Goal: Task Accomplishment & Management: Manage account settings

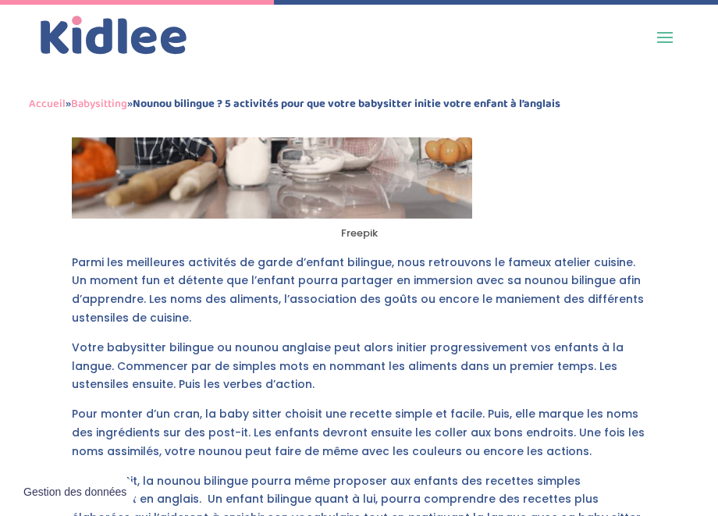
click at [101, 42] on img at bounding box center [114, 36] width 156 height 48
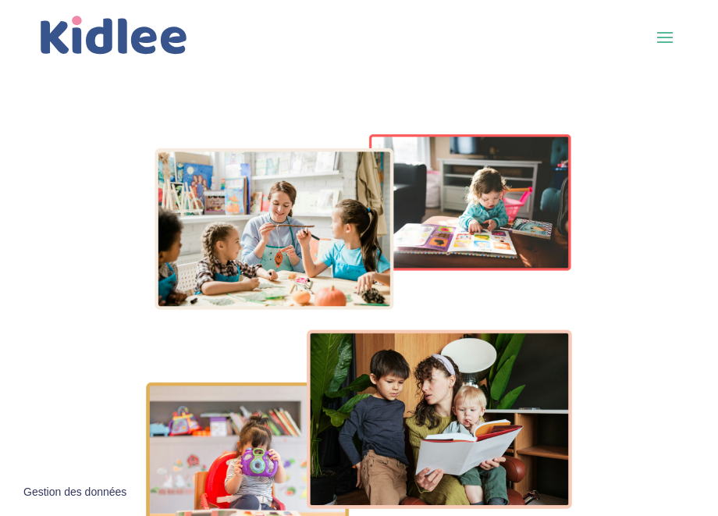
click at [668, 30] on span at bounding box center [664, 36] width 25 height 25
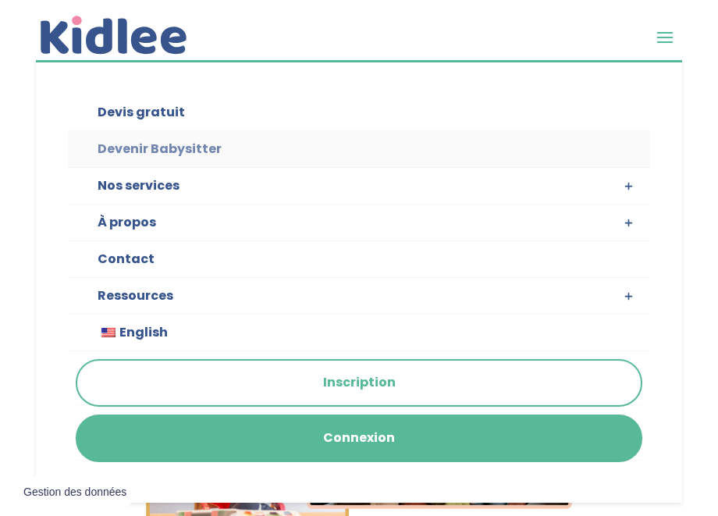
click at [131, 148] on link "Devenir Babysitter" at bounding box center [358, 149] width 581 height 37
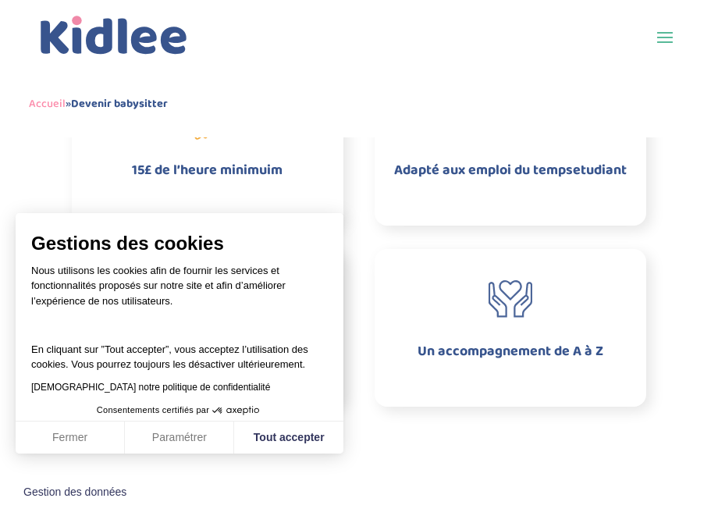
scroll to position [935, 0]
click at [297, 443] on button "Tout accepter" at bounding box center [288, 437] width 109 height 33
checkbox input "true"
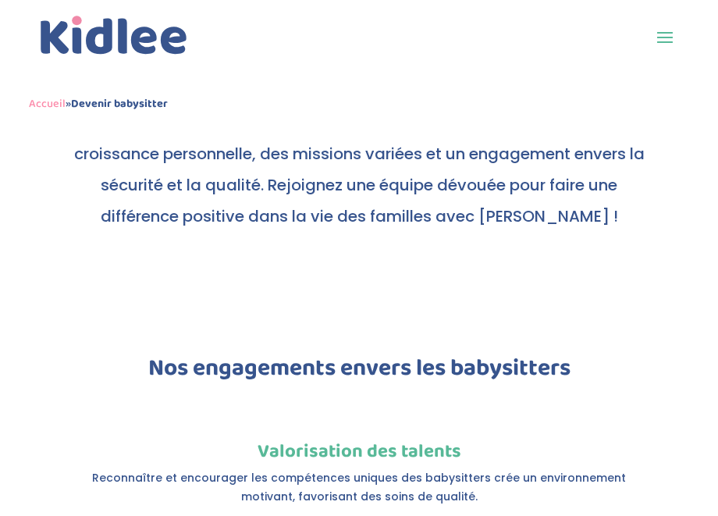
scroll to position [1391, 0]
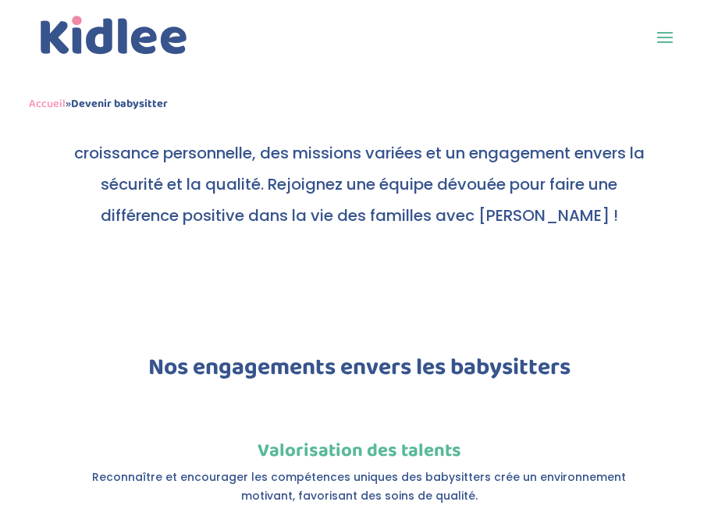
click at [663, 40] on span at bounding box center [664, 36] width 25 height 25
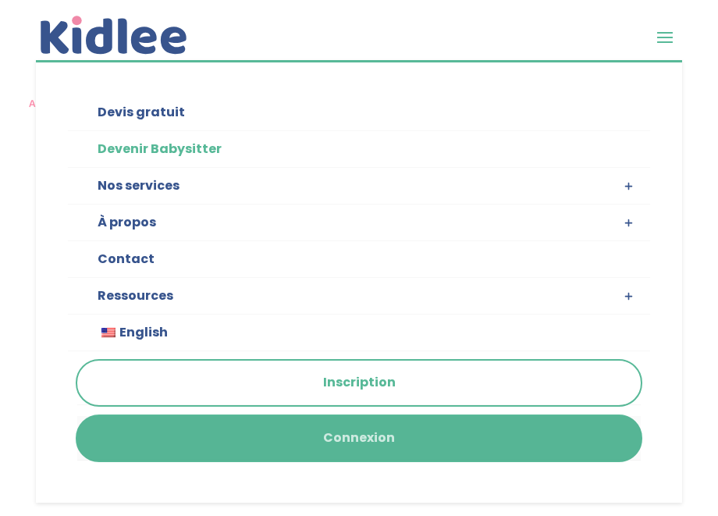
click at [308, 433] on link "Connexion" at bounding box center [358, 438] width 563 height 44
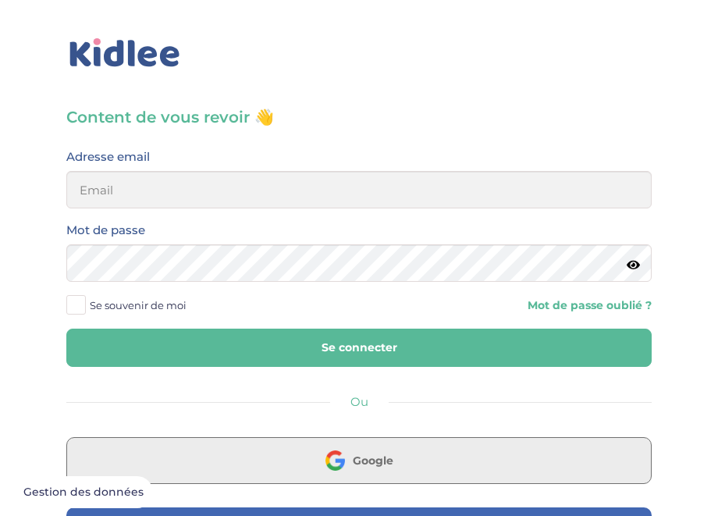
click at [272, 446] on button "Google" at bounding box center [358, 460] width 585 height 47
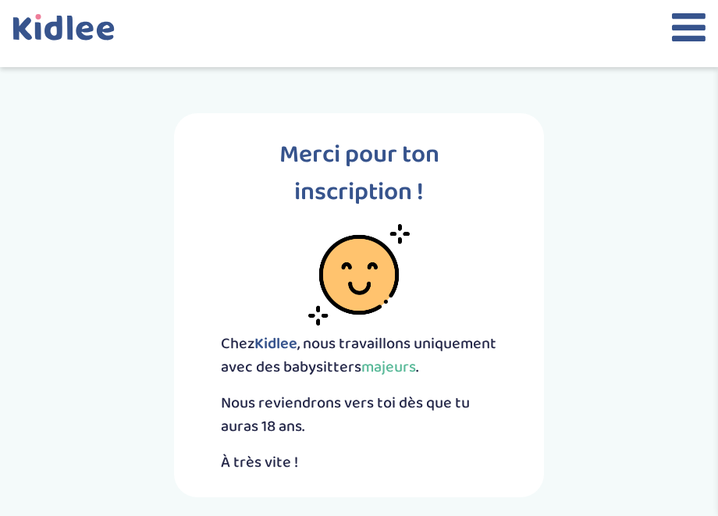
click at [686, 16] on icon at bounding box center [689, 27] width 34 height 39
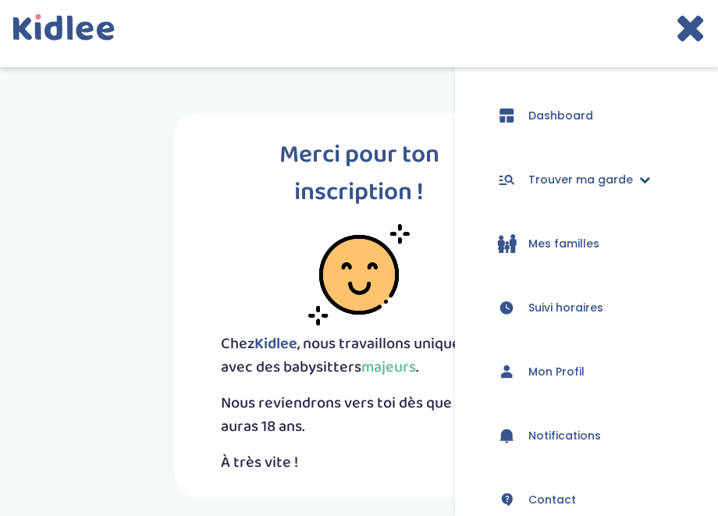
click at [609, 183] on span "Trouver ma garde" at bounding box center [580, 180] width 105 height 16
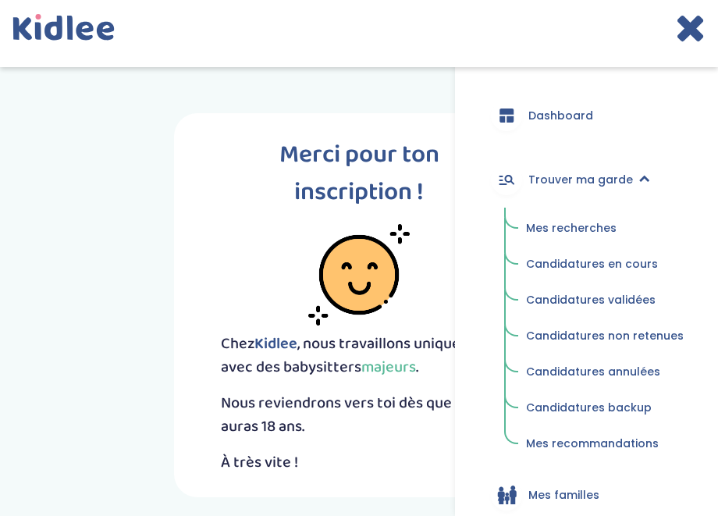
click at [585, 220] on span "Mes recherches" at bounding box center [571, 228] width 91 height 16
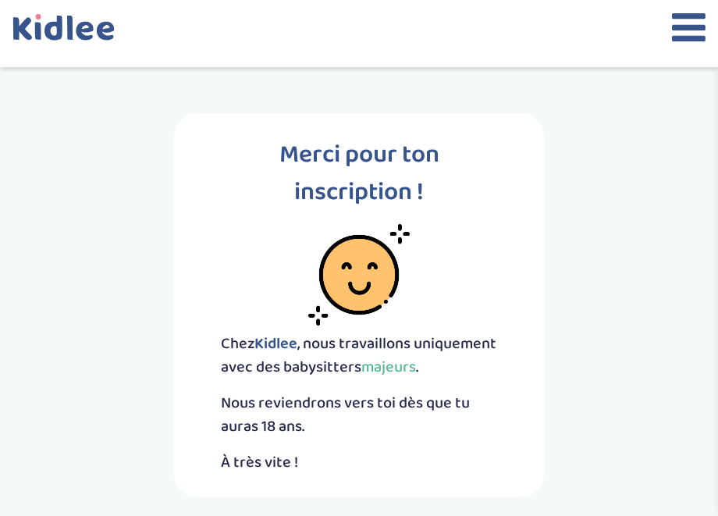
click at [670, 22] on div at bounding box center [359, 33] width 718 height 67
click at [682, 25] on icon at bounding box center [689, 27] width 34 height 39
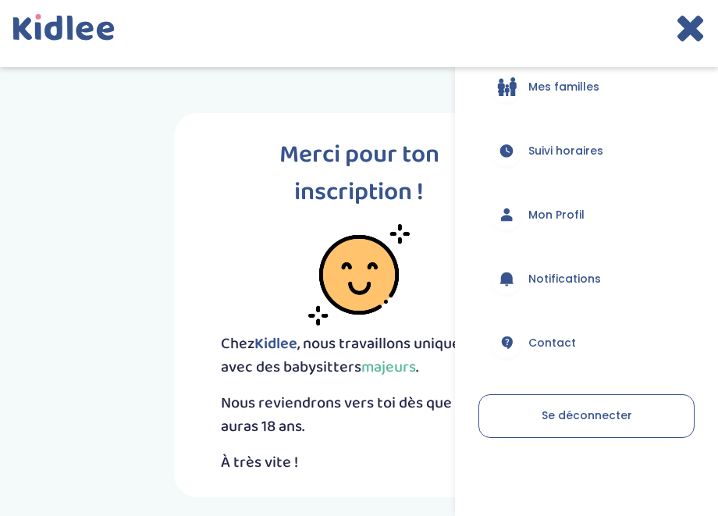
scroll to position [157, 0]
click at [579, 208] on span "Mon Profil" at bounding box center [556, 215] width 56 height 16
